Goal: Go to known website: Go to known website

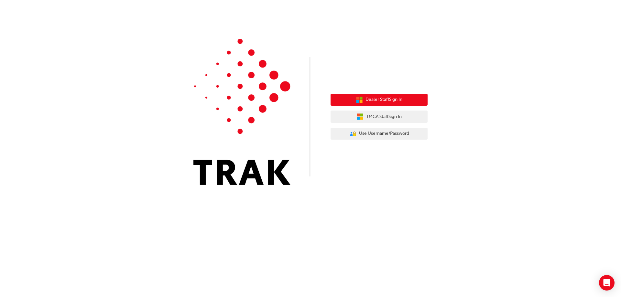
click at [396, 98] on span "Dealer Staff Sign In" at bounding box center [384, 99] width 37 height 7
